Goal: Information Seeking & Learning: Find specific fact

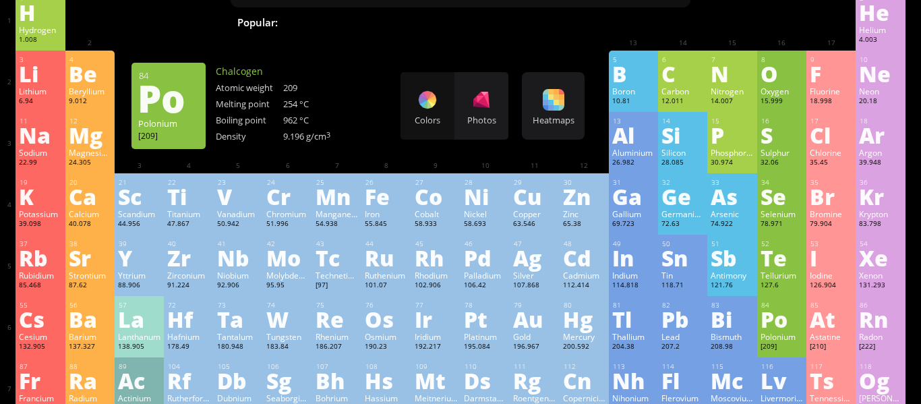
scroll to position [73, 0]
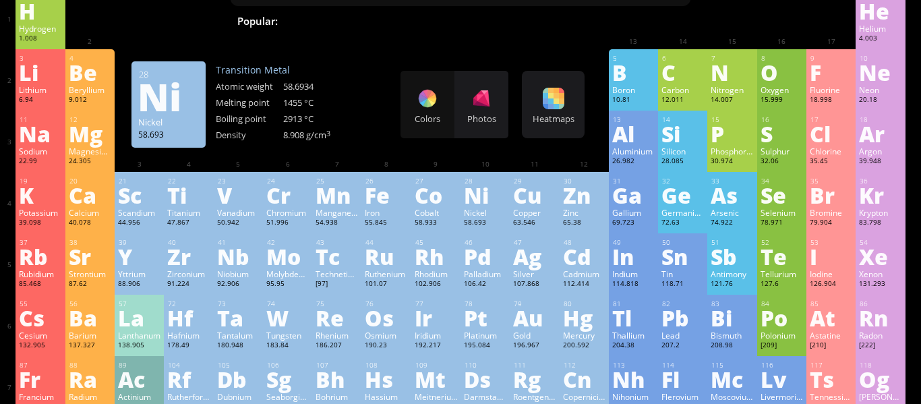
click at [423, 105] on div "Colors Photos" at bounding box center [454, 104] width 108 height 67
click at [423, 95] on div "Colors Photos" at bounding box center [454, 104] width 108 height 67
click at [559, 117] on div "Heatmaps" at bounding box center [553, 119] width 56 height 12
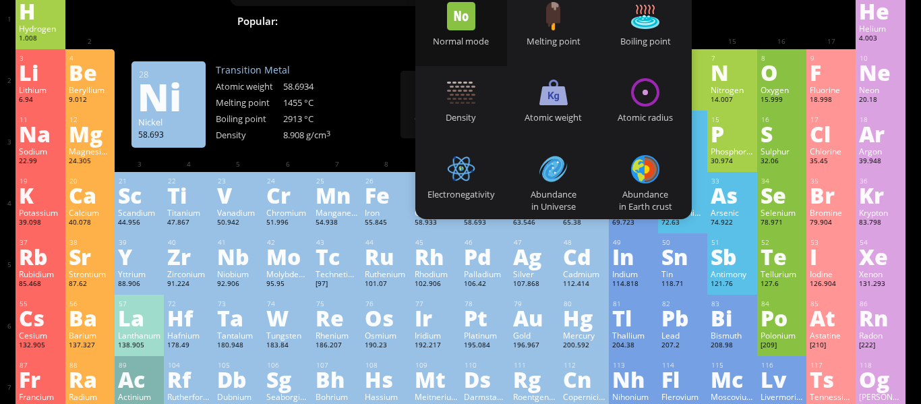
click at [359, 100] on div "3 [PERSON_NAME] 6.94 −1, +1 −1, +1 180.54 °C 1342 °C 0.535 g/cm 3 [He]2s 1 4 Be…" at bounding box center [460, 79] width 889 height 61
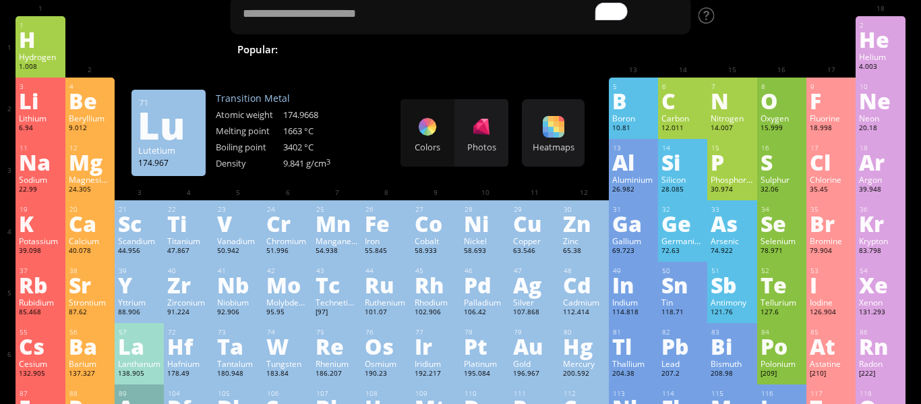
scroll to position [41, 0]
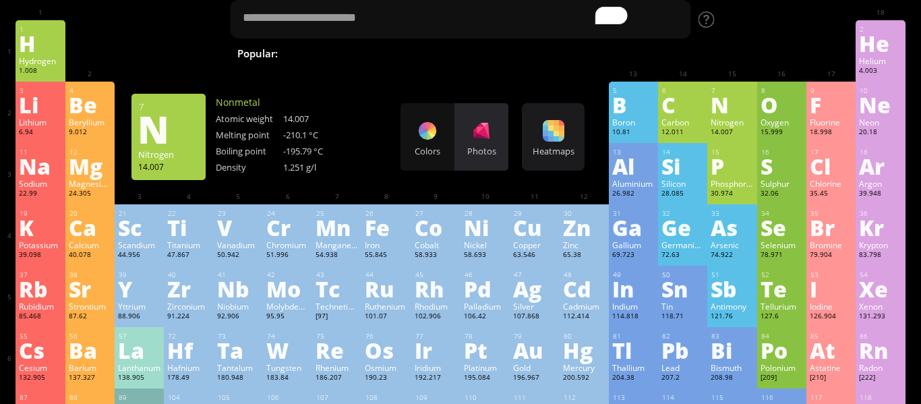
click at [482, 121] on div at bounding box center [482, 131] width 22 height 22
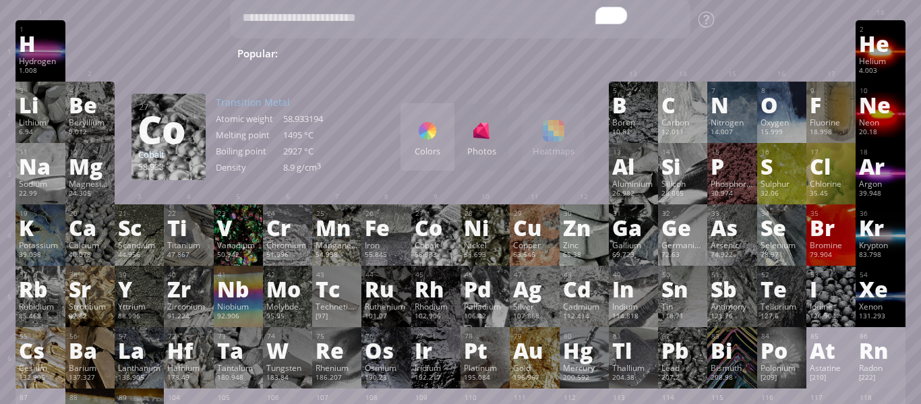
click at [442, 144] on div "Colors" at bounding box center [427, 136] width 54 height 67
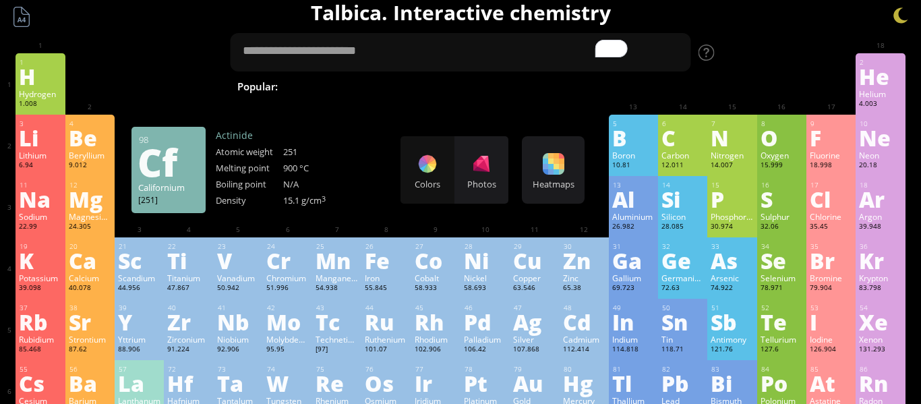
scroll to position [0, 0]
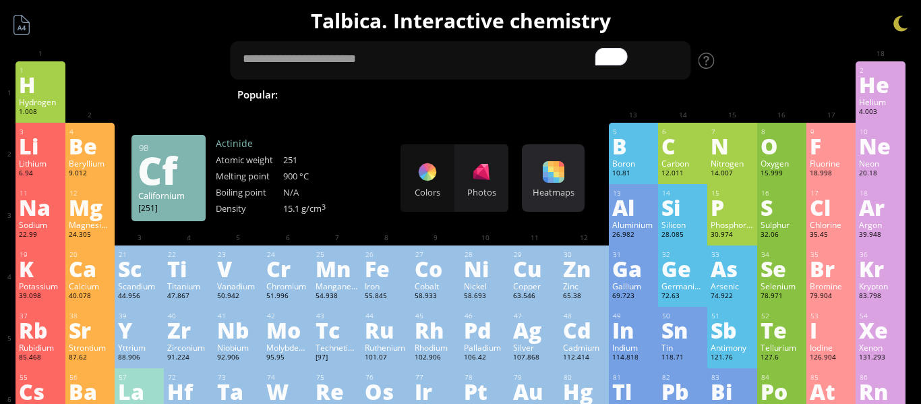
click at [560, 181] on div at bounding box center [554, 172] width 22 height 22
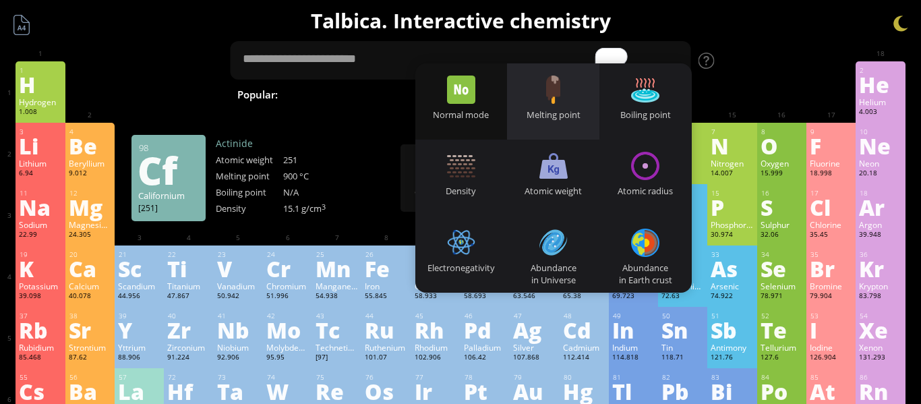
click at [541, 111] on div "Melting point" at bounding box center [553, 115] width 92 height 12
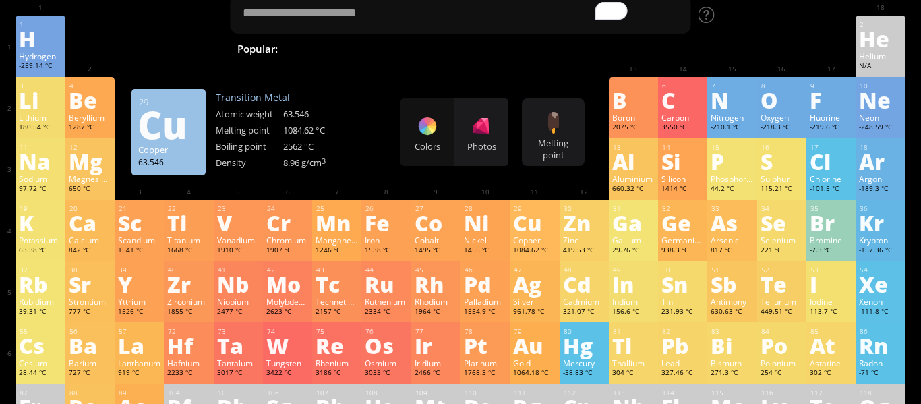
scroll to position [45, 0]
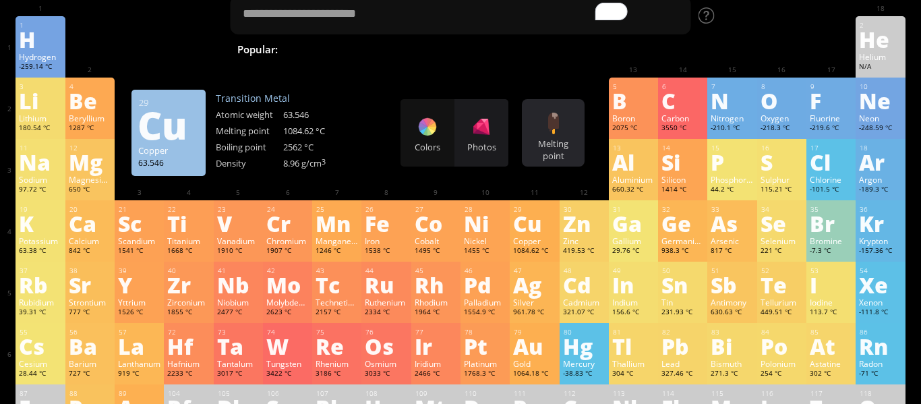
click at [552, 133] on div at bounding box center [554, 124] width 22 height 22
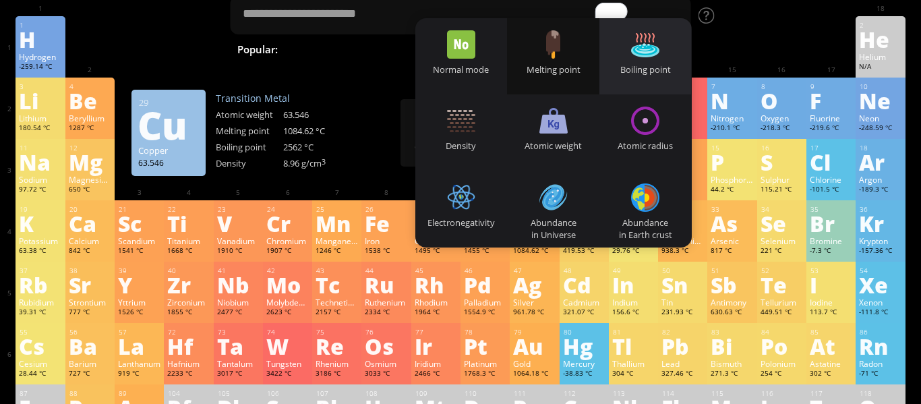
click at [636, 60] on div "Boiling point" at bounding box center [645, 56] width 92 height 76
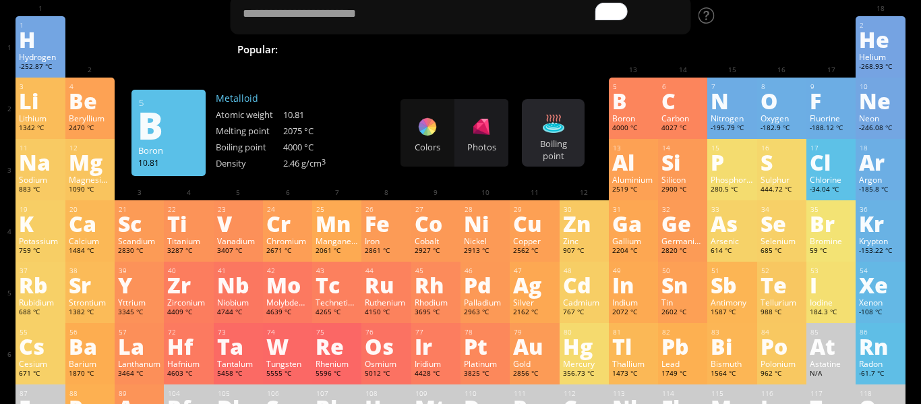
click at [569, 145] on div "Boiling point" at bounding box center [553, 150] width 56 height 24
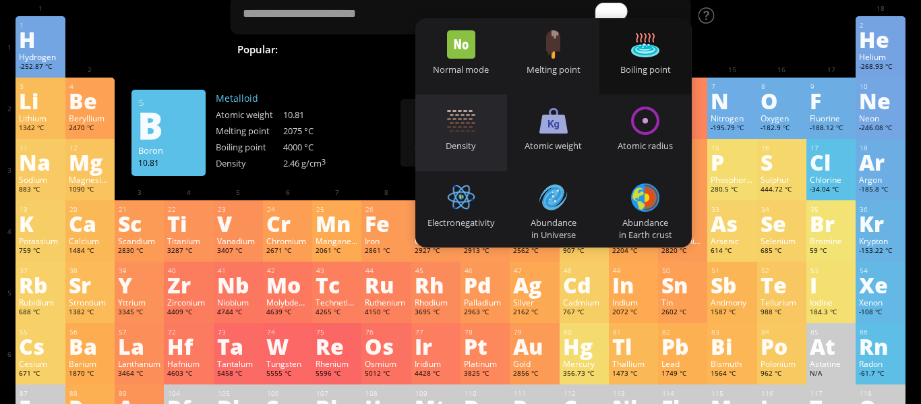
click at [474, 122] on div at bounding box center [461, 121] width 28 height 28
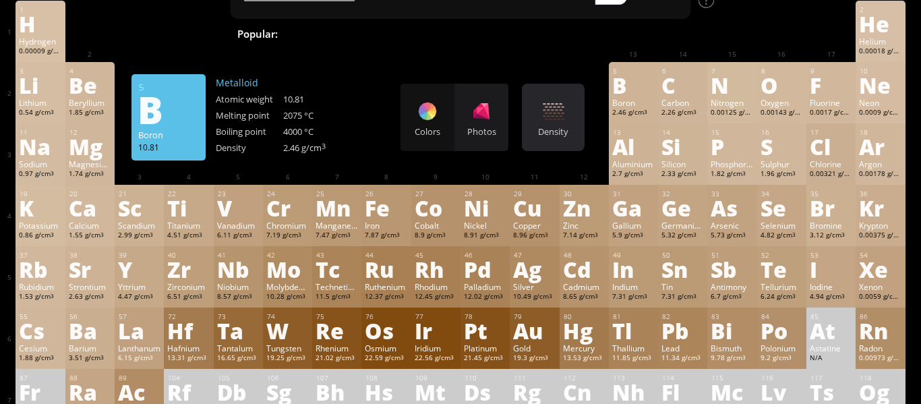
scroll to position [57, 0]
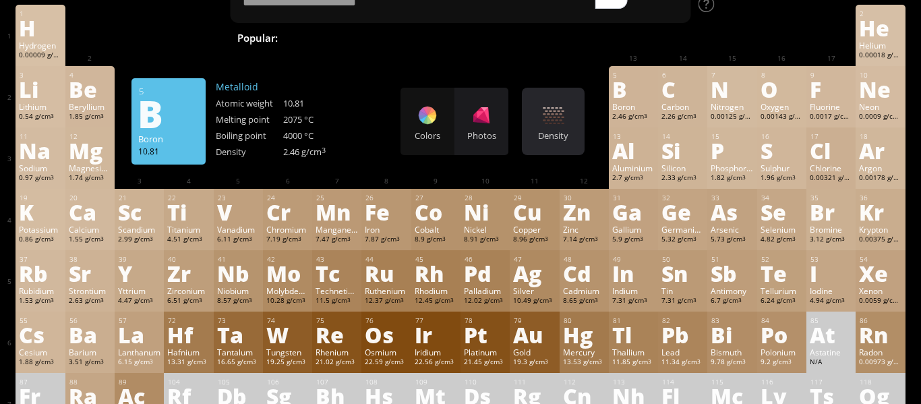
click at [562, 130] on div "Density" at bounding box center [553, 135] width 56 height 12
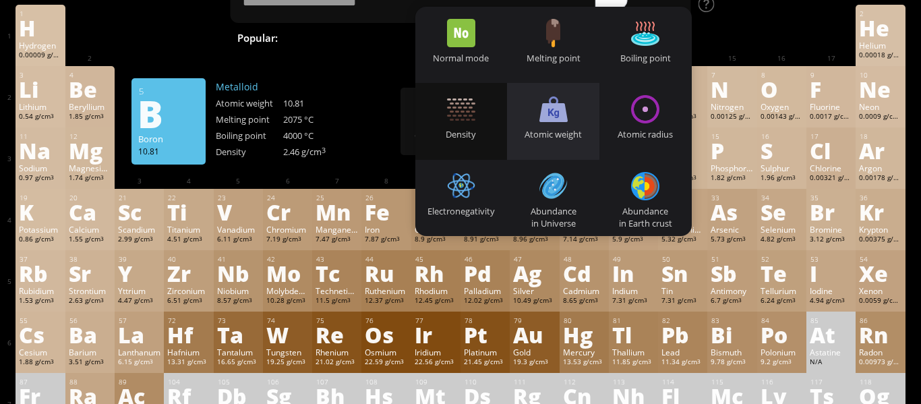
click at [550, 133] on div "Atomic weight" at bounding box center [553, 134] width 92 height 12
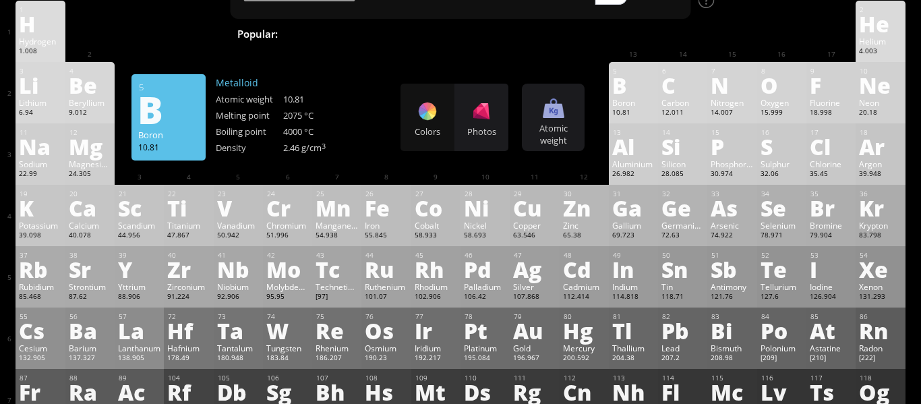
scroll to position [49, 0]
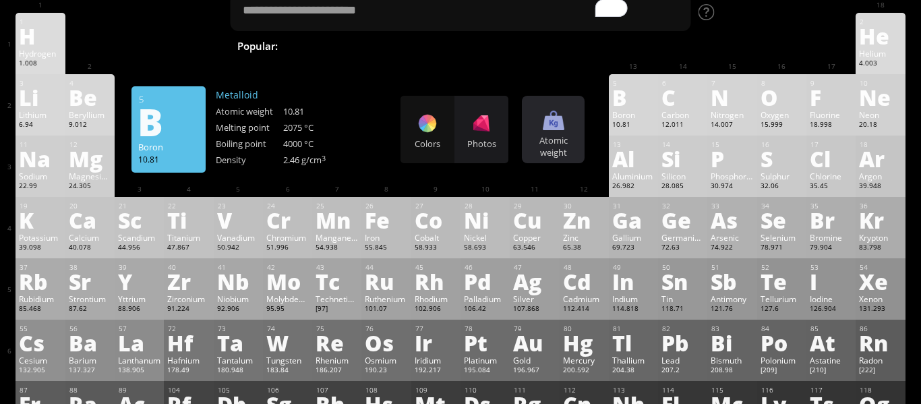
click at [543, 124] on div at bounding box center [554, 120] width 22 height 22
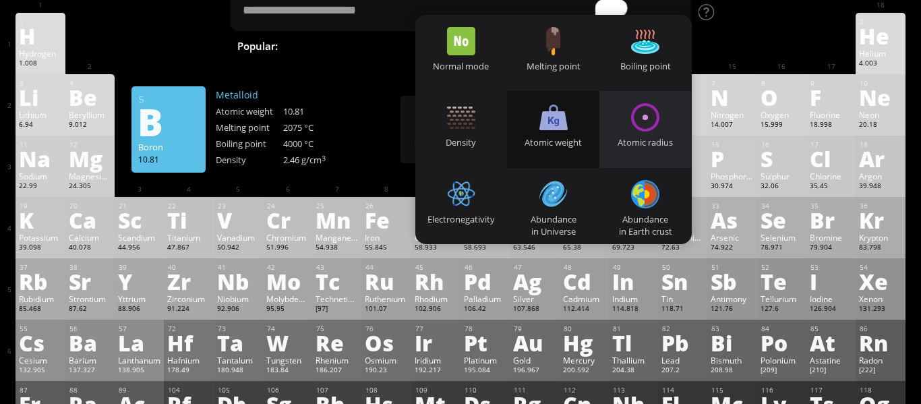
click at [624, 149] on div "Atomic radius" at bounding box center [645, 129] width 92 height 76
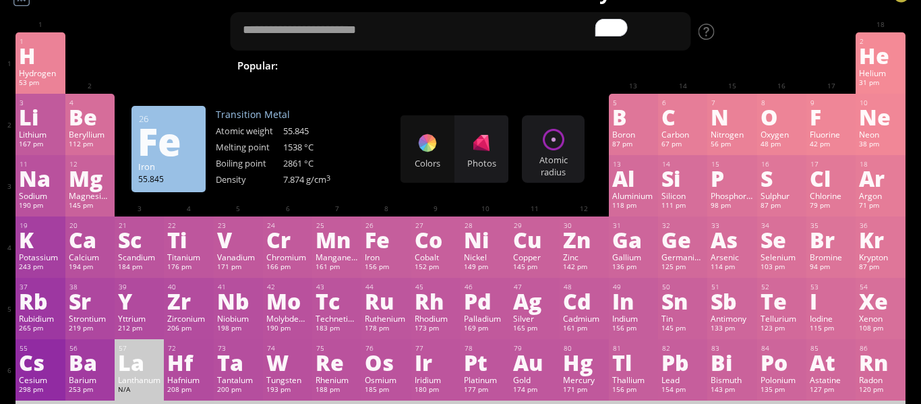
scroll to position [27, 0]
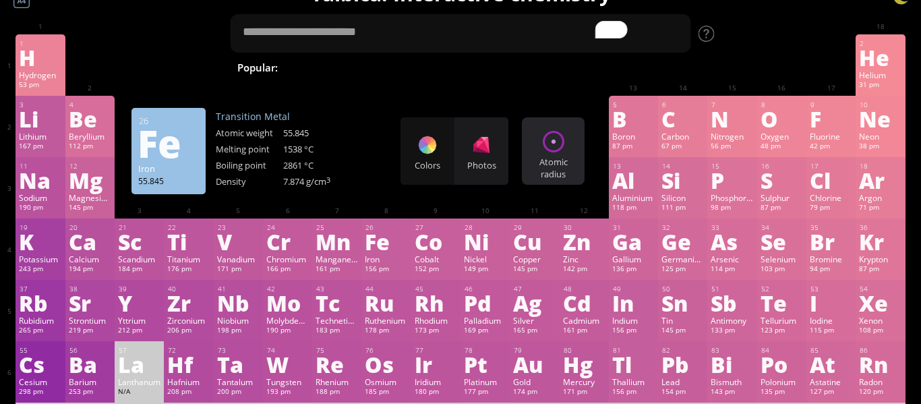
click at [535, 134] on div "Atomic radius Heatmaps Normal mode Melting point Boiling point Density Atomic w…" at bounding box center [553, 150] width 63 height 67
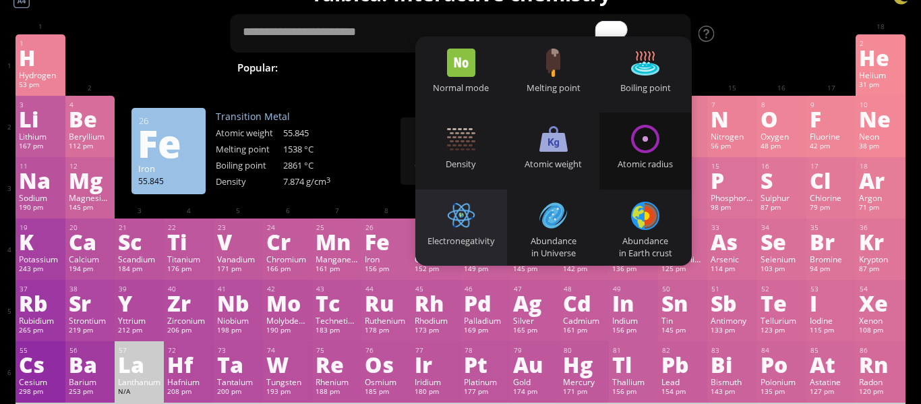
click at [471, 208] on div at bounding box center [461, 216] width 28 height 28
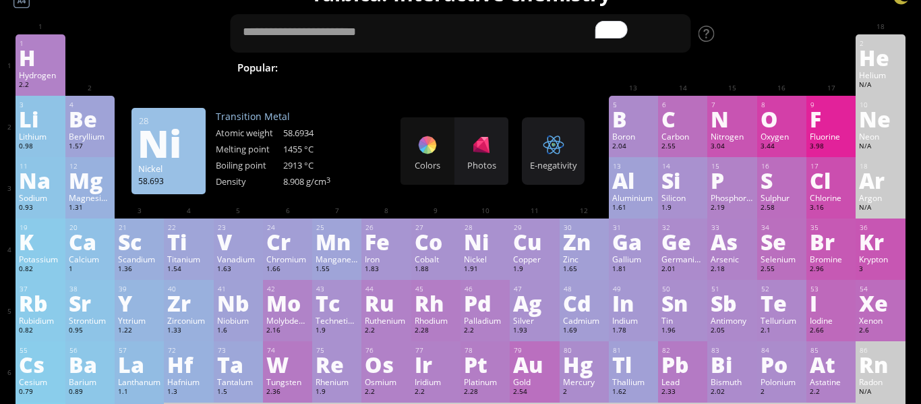
click at [399, 141] on div "3 Li Lithium 0.98 −1, +1 −1, +1 180.54 °C 1342 °C 0.535 g/cm 3 [He]2s 1 4 Be Be…" at bounding box center [460, 126] width 889 height 61
click at [547, 173] on div "E-negativity Heatmaps Normal mode Melting point Boiling point Density Atomic we…" at bounding box center [553, 150] width 63 height 67
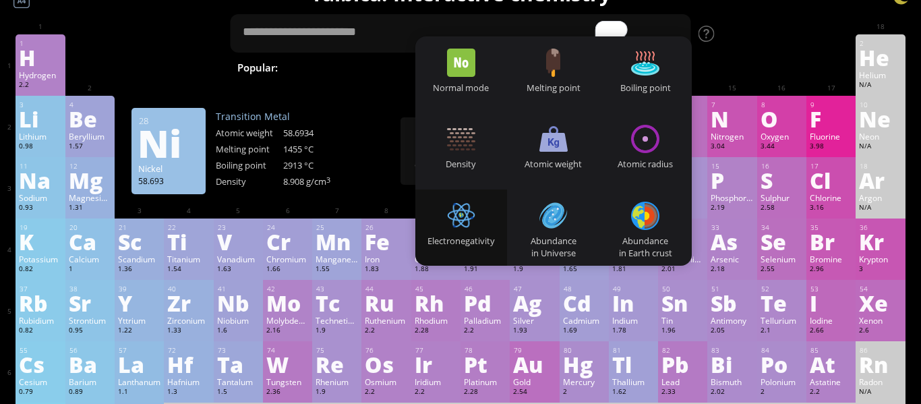
click at [325, 153] on div "1455 °C" at bounding box center [316, 149] width 67 height 12
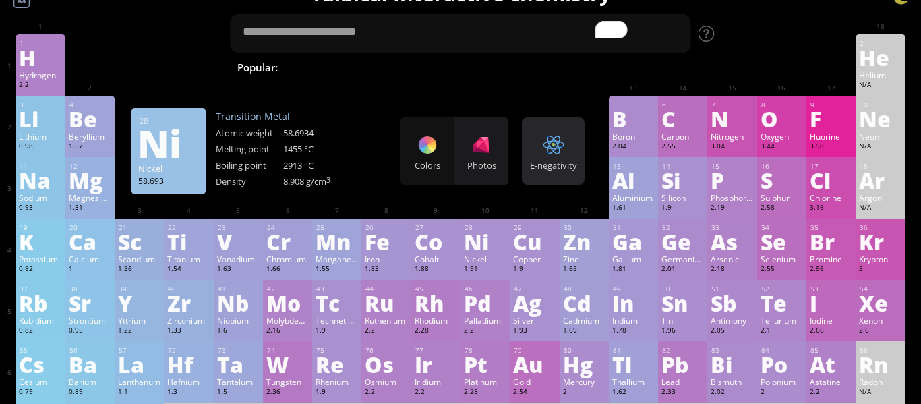
click at [558, 148] on div at bounding box center [554, 145] width 22 height 22
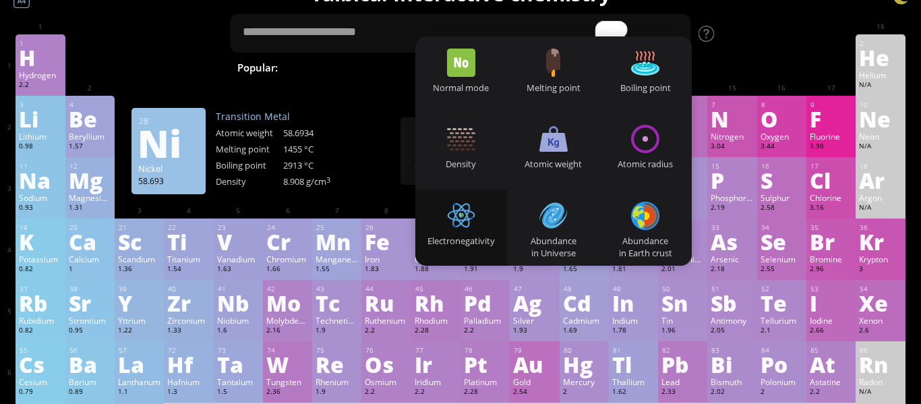
click at [316, 123] on div "Transition Metal Atomic weight 58.6934 Melting point 1455 °C Boiling point 2913…" at bounding box center [283, 151] width 135 height 82
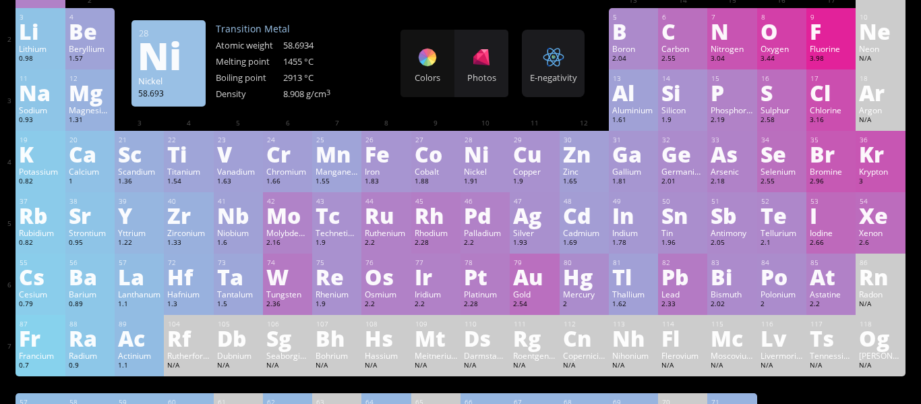
scroll to position [121, 0]
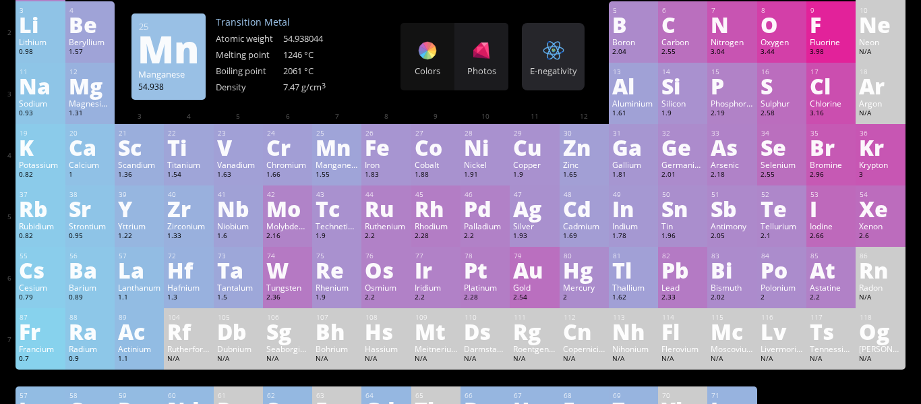
click at [550, 88] on div "E-negativity Heatmaps Normal mode Melting point Boiling point Density Atomic we…" at bounding box center [553, 56] width 63 height 67
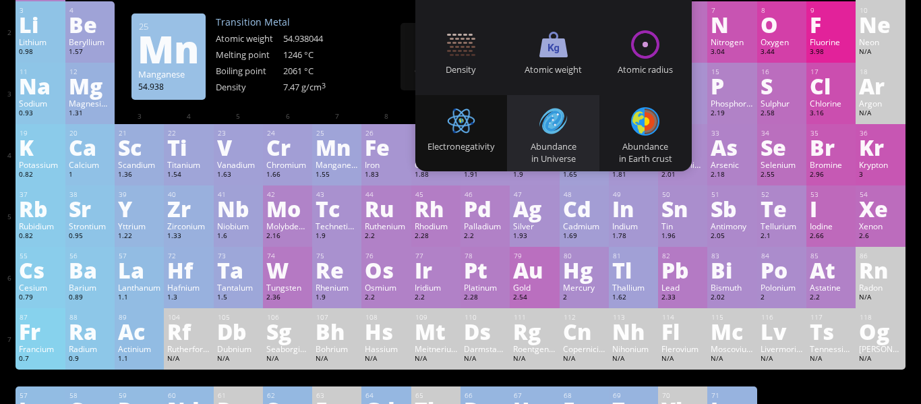
click at [549, 112] on div at bounding box center [553, 121] width 28 height 28
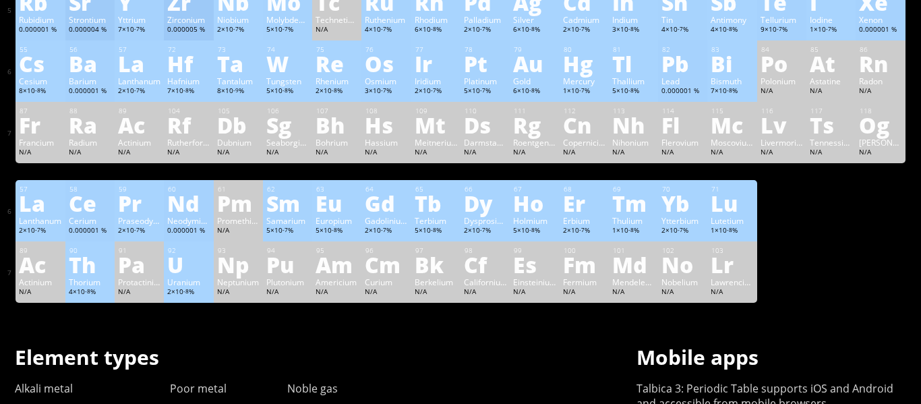
scroll to position [0, 0]
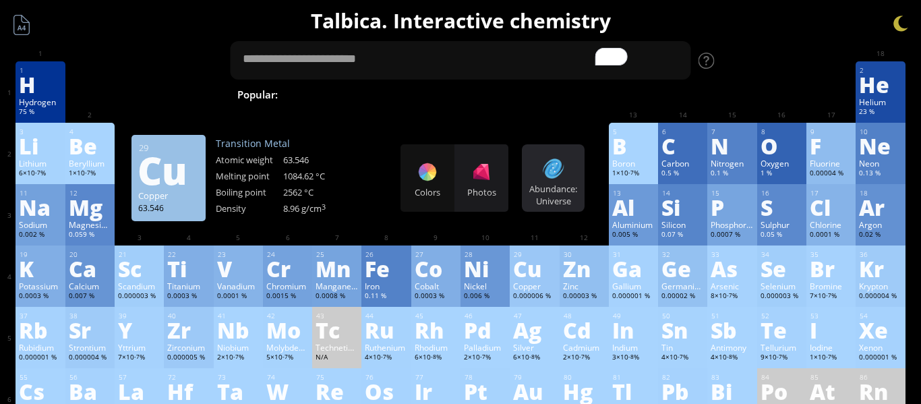
click at [529, 173] on div "Abundance: Universe Heatmaps Normal mode Melting point Boiling point Density At…" at bounding box center [553, 177] width 63 height 67
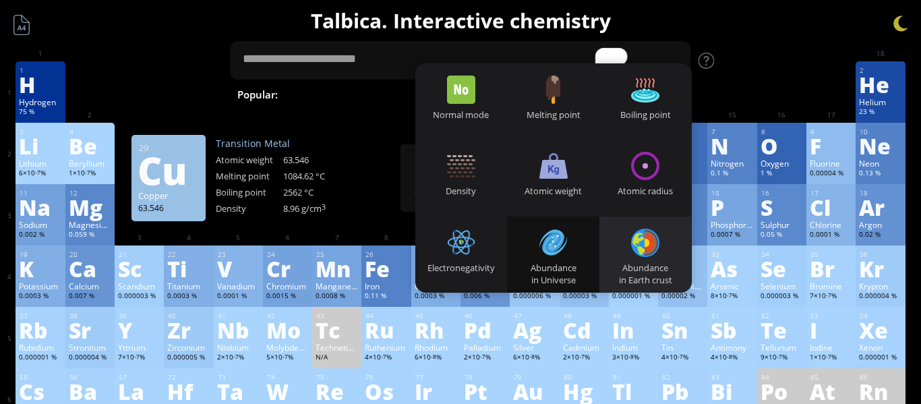
click at [659, 231] on div at bounding box center [645, 243] width 28 height 28
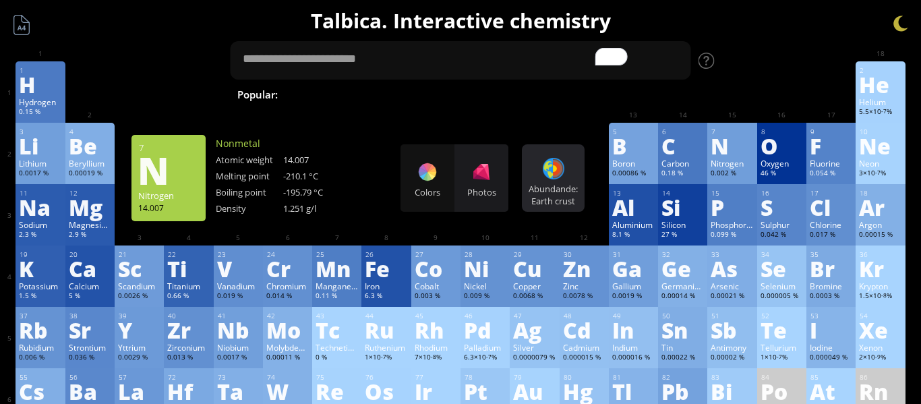
click at [559, 170] on div at bounding box center [554, 169] width 22 height 22
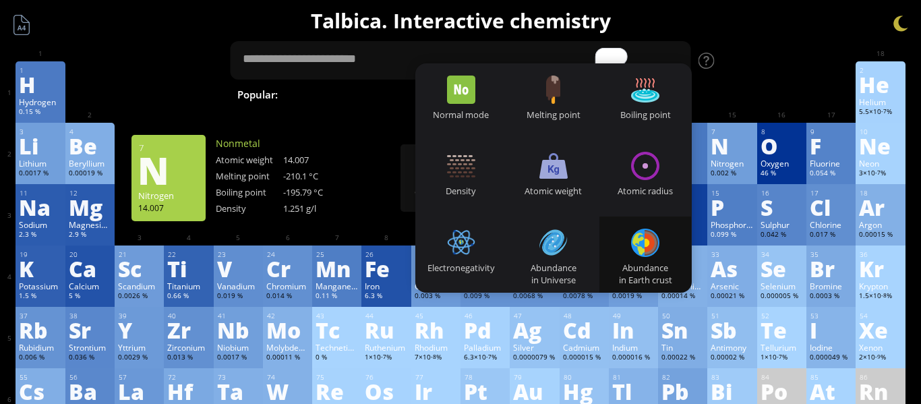
click at [369, 175] on div "3 Li Lithium 0.0017 % −1, +1 −1, +1 180.54 °C 1342 °C 0.535 g/cm 3 [He]2s 1 4 B…" at bounding box center [460, 153] width 889 height 61
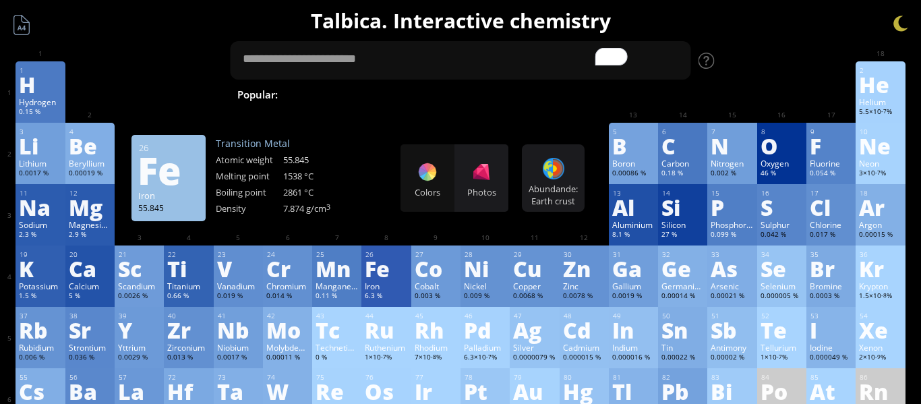
click at [398, 274] on div "Fe" at bounding box center [386, 269] width 42 height 22
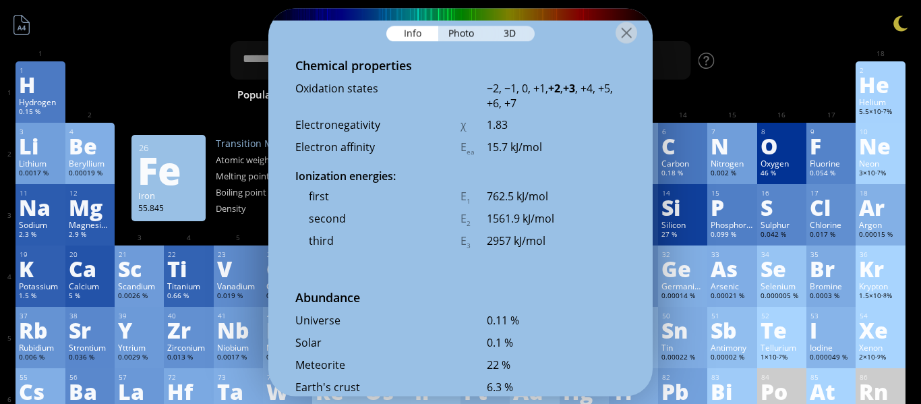
scroll to position [2619, 0]
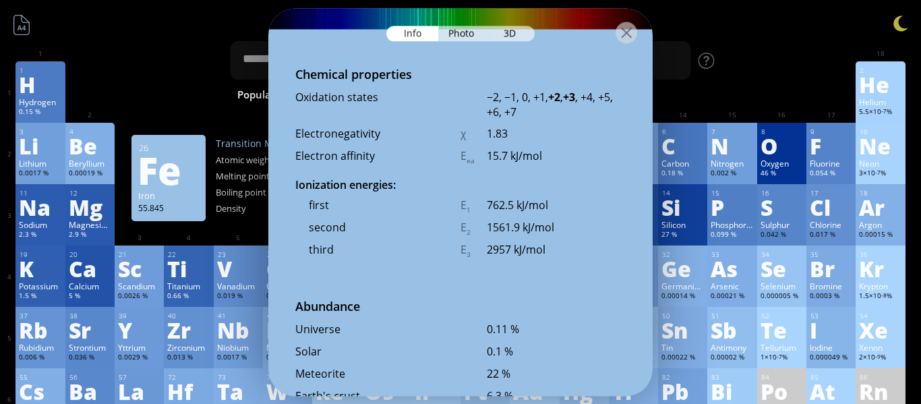
click at [620, 30] on div at bounding box center [627, 33] width 22 height 22
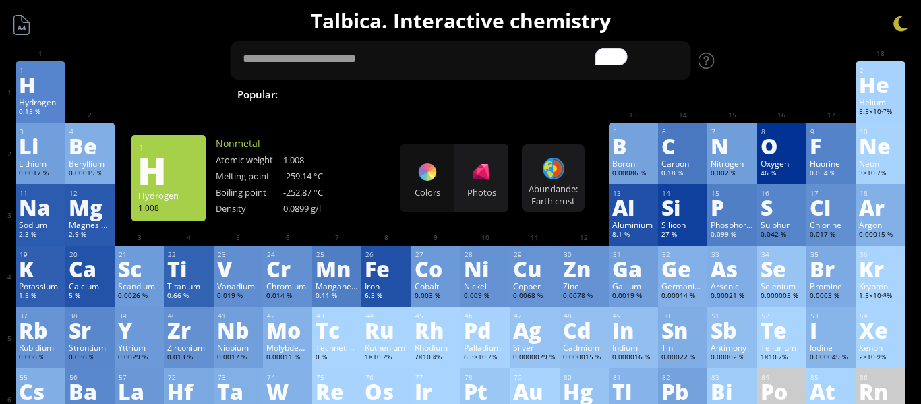
click at [38, 83] on div "H" at bounding box center [40, 84] width 42 height 22
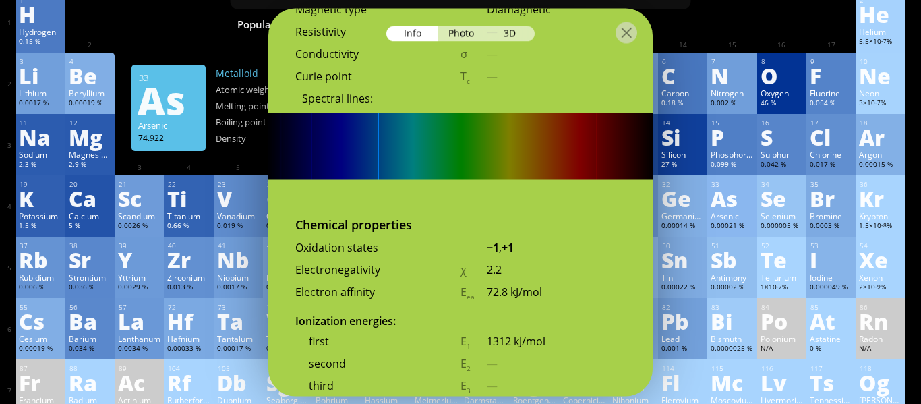
scroll to position [69, 0]
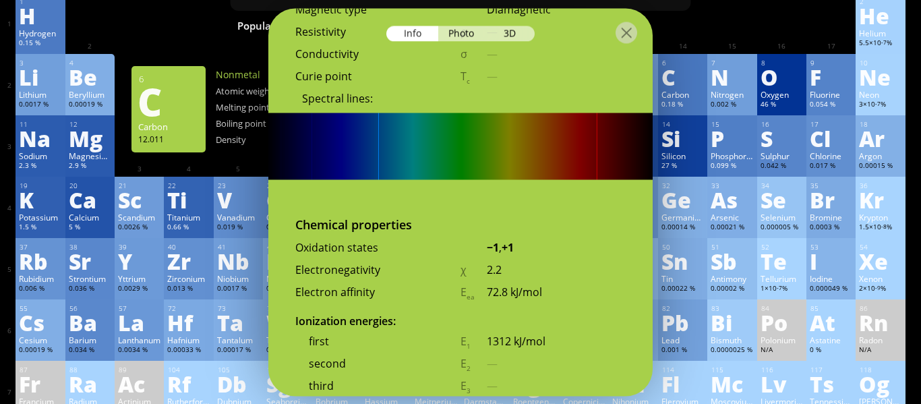
click at [694, 26] on div "1 H Hydrogen 0.15 % −1, +1 −1, +1 -259.14 °C -252.87 °C 0.0899 g/l 1s 1 2 He He…" at bounding box center [460, 23] width 889 height 61
click at [624, 31] on div at bounding box center [627, 33] width 22 height 22
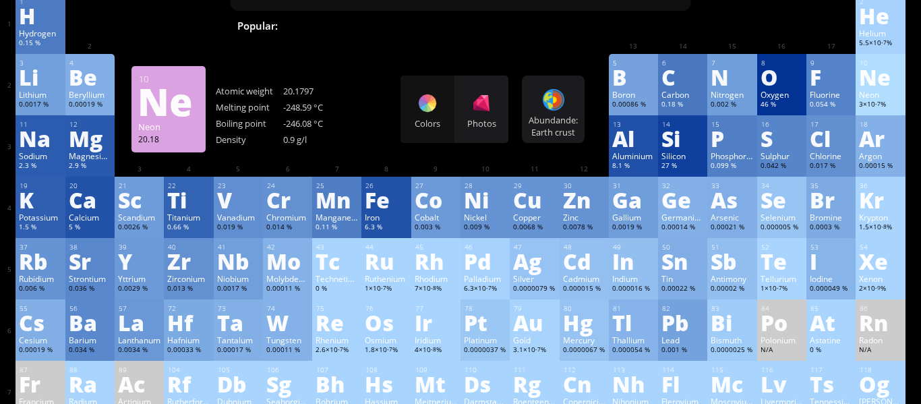
click at [883, 88] on div "Ne" at bounding box center [880, 77] width 42 height 22
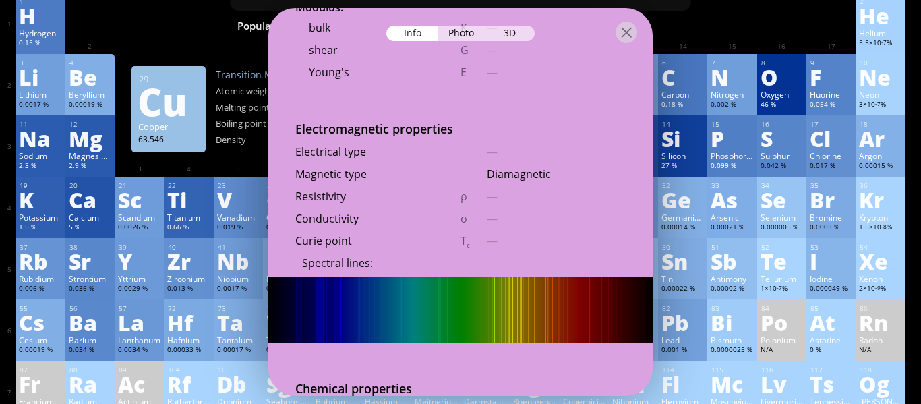
scroll to position [2339, 0]
